Goal: Find specific page/section

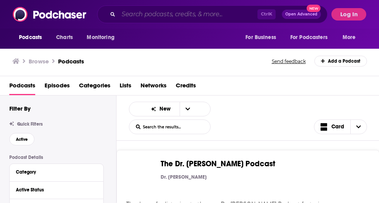
click at [150, 20] on input "Search podcasts, credits, & more..." at bounding box center [188, 14] width 139 height 12
paste input "[PERSON_NAME] Dogs & Coffee Podcast"
type input "[PERSON_NAME] Dogs & Coffee Podcast"
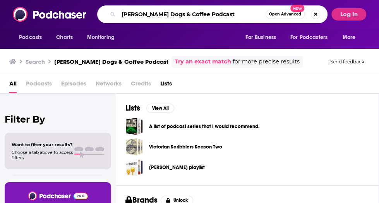
drag, startPoint x: 167, startPoint y: 13, endPoint x: 97, endPoint y: 14, distance: 69.8
click at [97, 14] on div "[PERSON_NAME] Dogs & Coffee Podcast Open Advanced New" at bounding box center [212, 14] width 231 height 18
type input "Dogs & Coffee Podcast"
